Goal: Transaction & Acquisition: Subscribe to service/newsletter

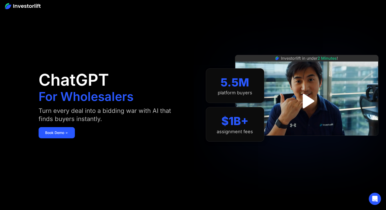
drag, startPoint x: 60, startPoint y: 144, endPoint x: 59, endPoint y: 139, distance: 5.0
click at [60, 144] on div "ChatGPT For Wholesalers Turn every deal into a bidding war with AI that finds b…" at bounding box center [114, 104] width 150 height 179
click at [58, 130] on link "Book Demo ➢" at bounding box center [57, 132] width 36 height 11
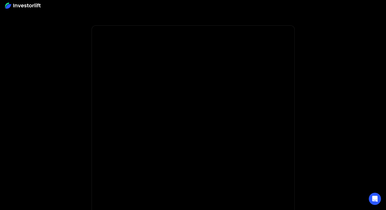
click at [42, 40] on body "* Important: Investorlift requires a minimum investment of $2,000 to join. * * …" at bounding box center [193, 152] width 386 height 304
click at [25, 7] on img at bounding box center [23, 6] width 36 height 6
click at [35, 7] on img at bounding box center [23, 6] width 36 height 6
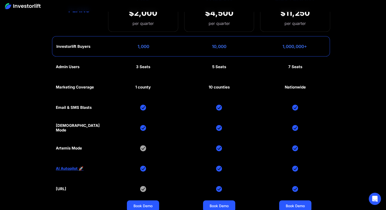
scroll to position [2285, 0]
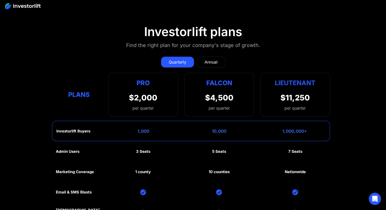
click at [216, 59] on div "Annual" at bounding box center [211, 62] width 13 height 6
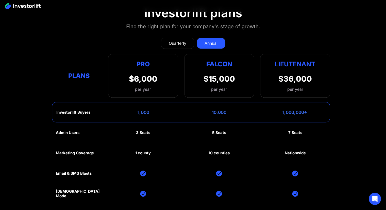
scroll to position [2455, 0]
